Goal: Navigation & Orientation: Find specific page/section

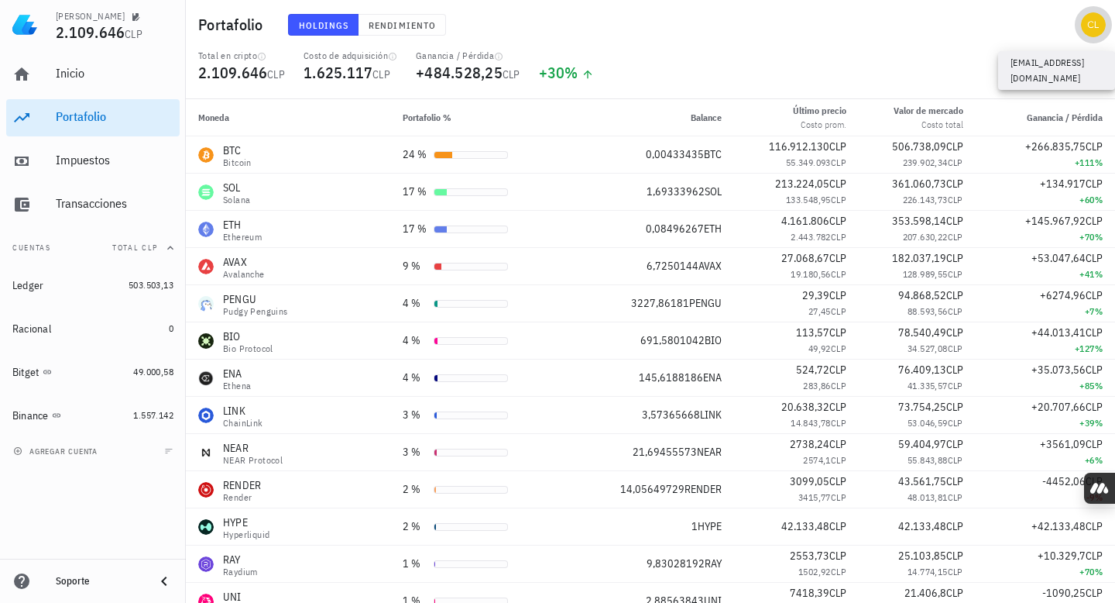
click at [1096, 29] on div "avatar" at bounding box center [1093, 24] width 25 height 25
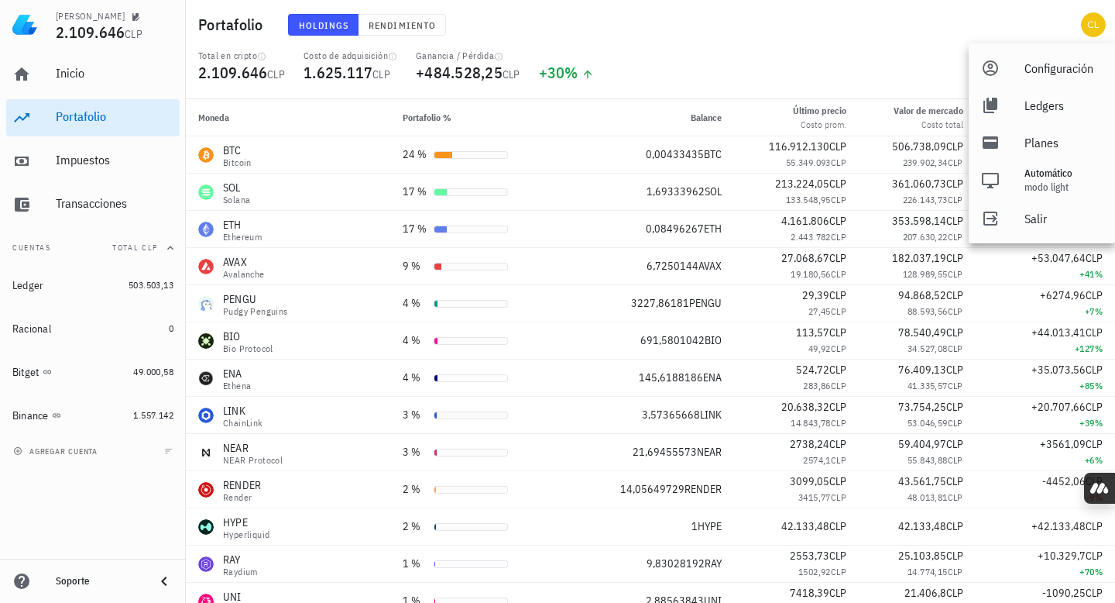
click at [909, 26] on div "Portafolio Holdings Rendimiento" at bounding box center [651, 25] width 930 height 50
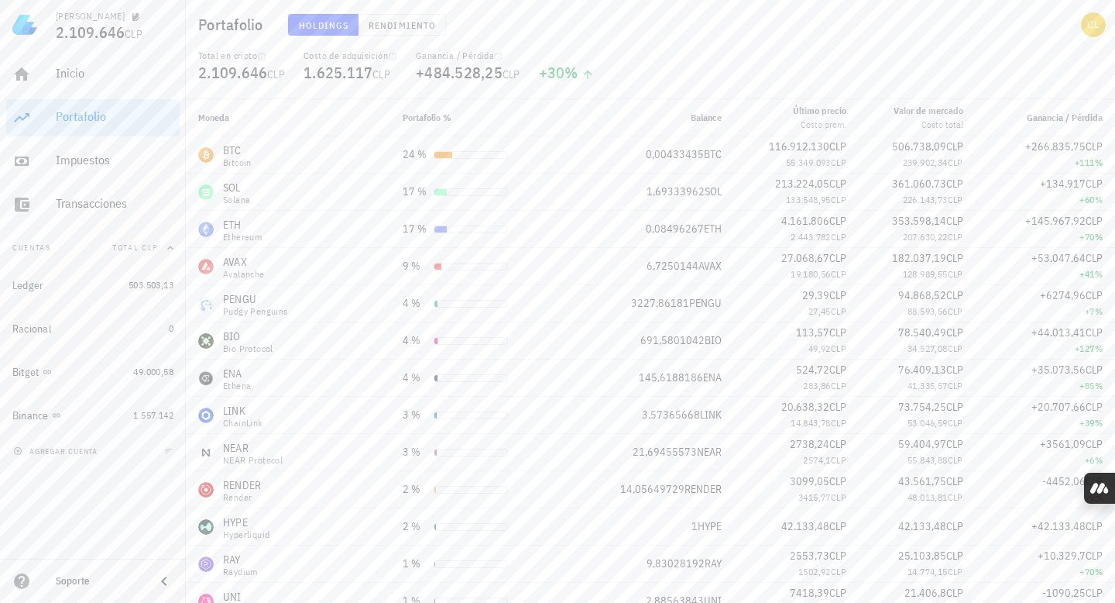
click at [159, 584] on icon at bounding box center [164, 581] width 19 height 19
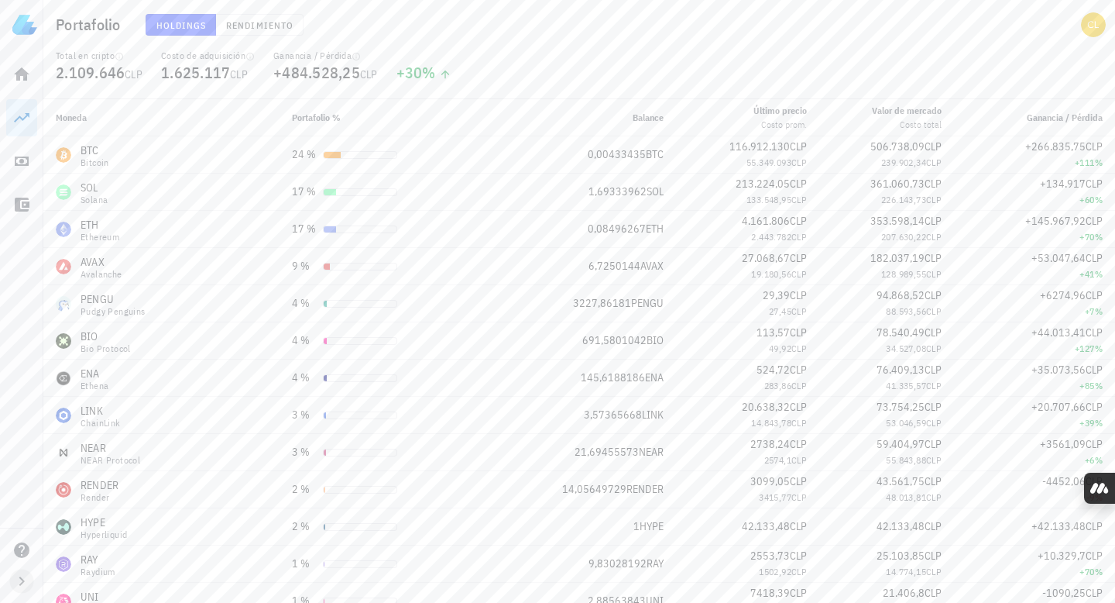
click at [16, 576] on icon "button" at bounding box center [21, 581] width 19 height 19
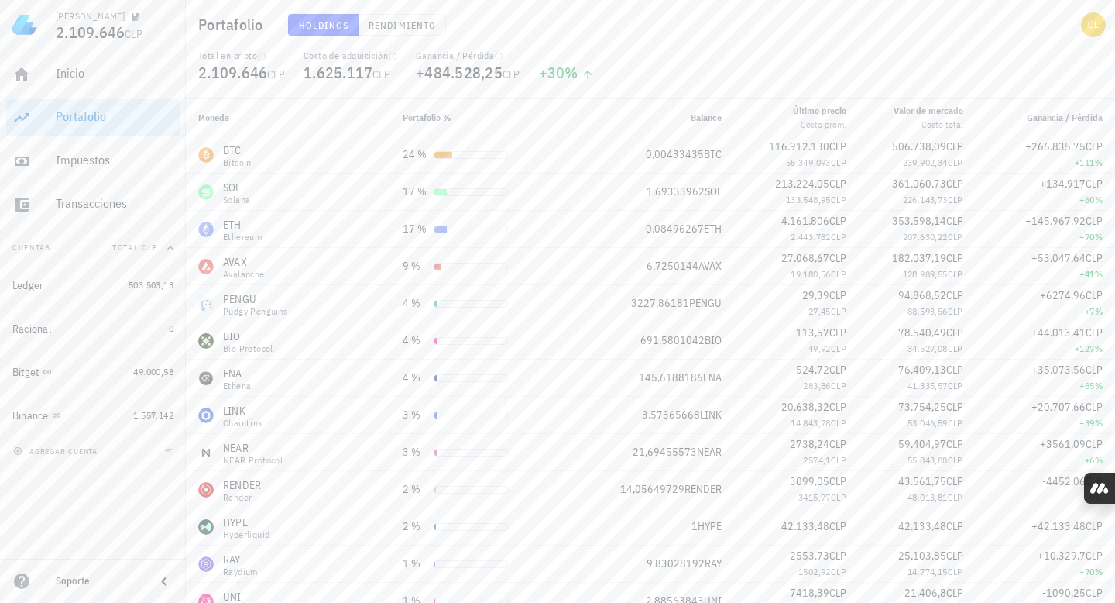
click at [22, 582] on icon at bounding box center [21, 580] width 15 height 15
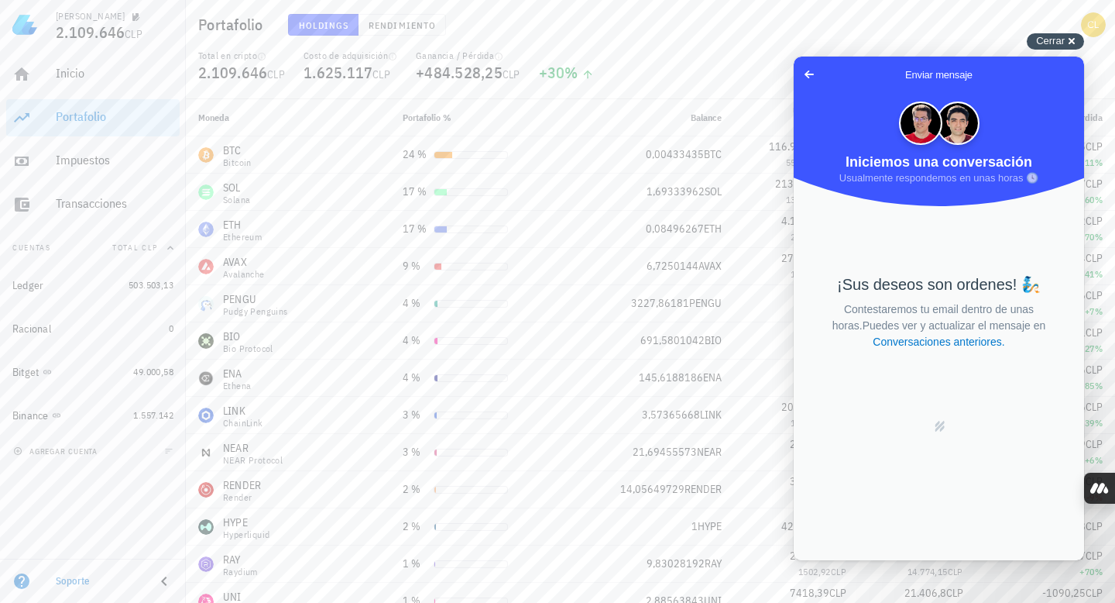
click at [1043, 38] on span "Cerrar" at bounding box center [1050, 41] width 29 height 12
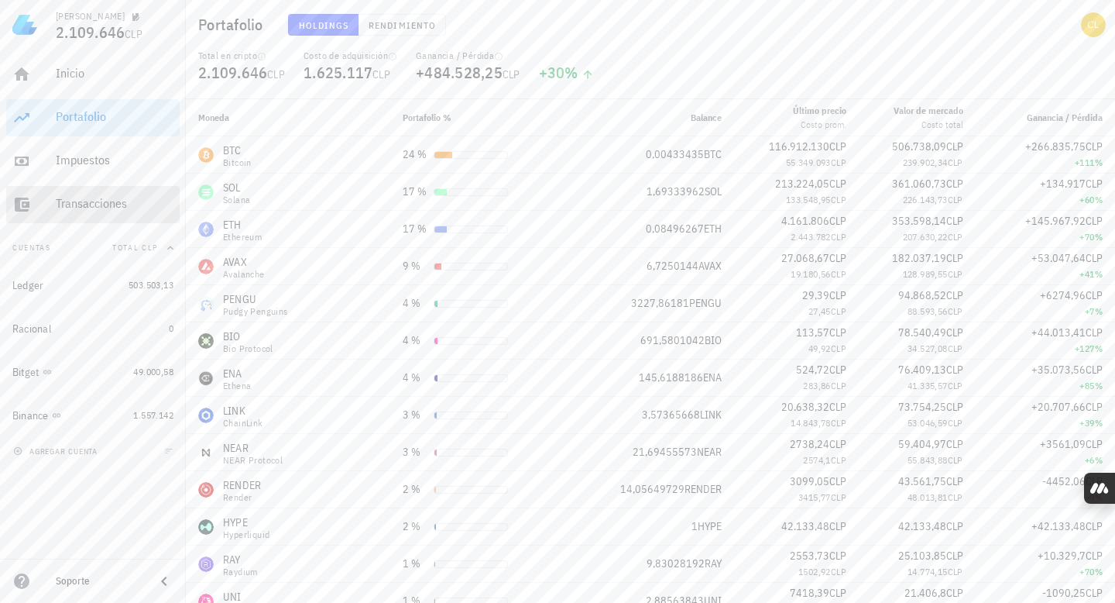
click at [109, 210] on div "Transacciones" at bounding box center [115, 203] width 118 height 15
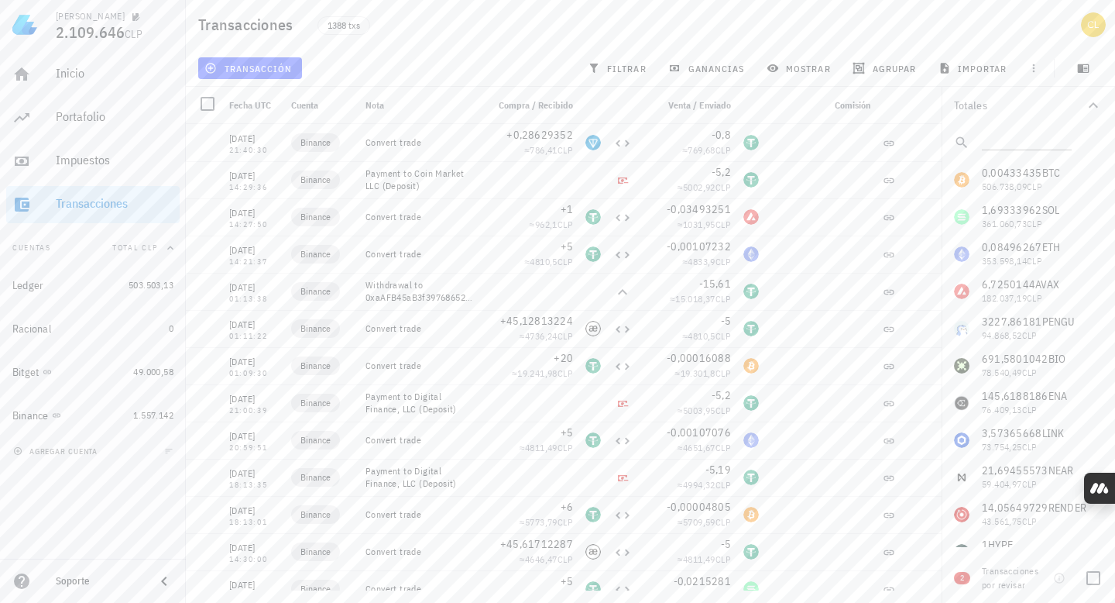
click at [1026, 586] on div "Transacciones por revisar" at bounding box center [1014, 578] width 65 height 28
click at [1099, 579] on div at bounding box center [1094, 578] width 26 height 26
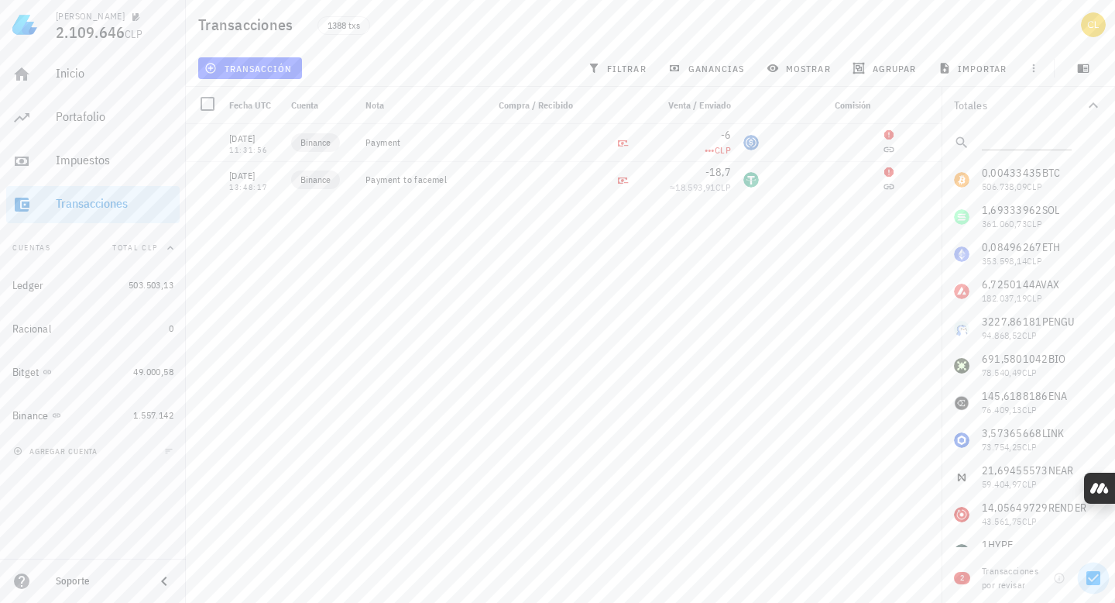
click at [1091, 579] on div at bounding box center [1094, 578] width 26 height 26
checkbox input "false"
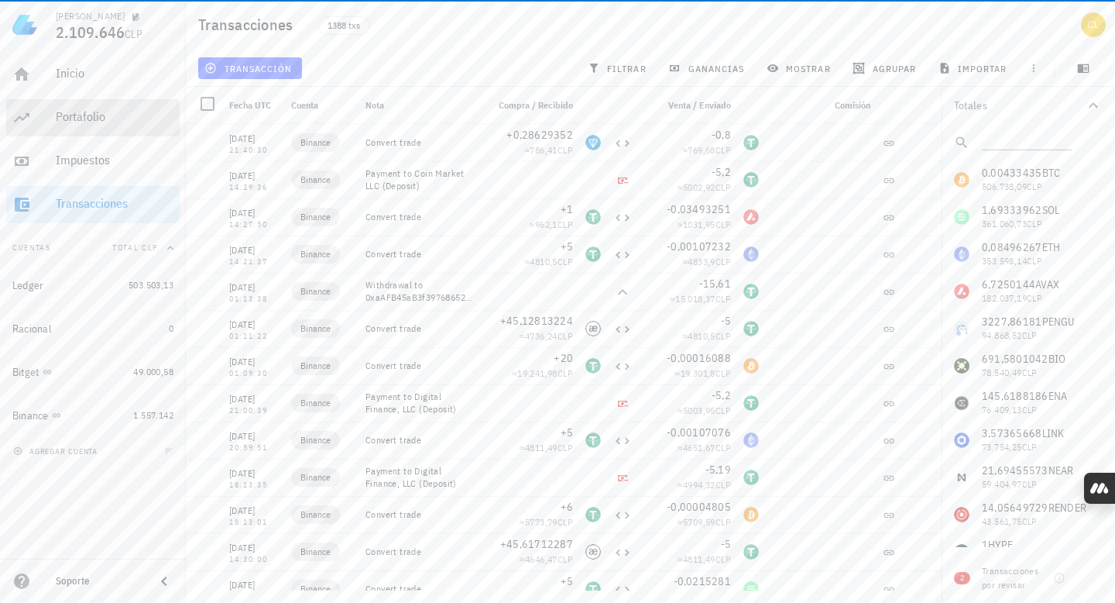
click at [105, 117] on div "Portafolio" at bounding box center [115, 116] width 118 height 15
